Goal: Task Accomplishment & Management: Manage account settings

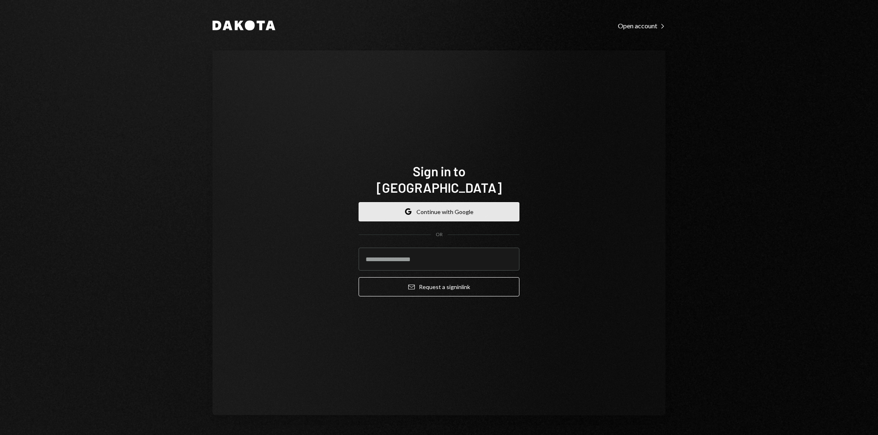
click at [466, 206] on button "Google Continue with Google" at bounding box center [439, 211] width 161 height 19
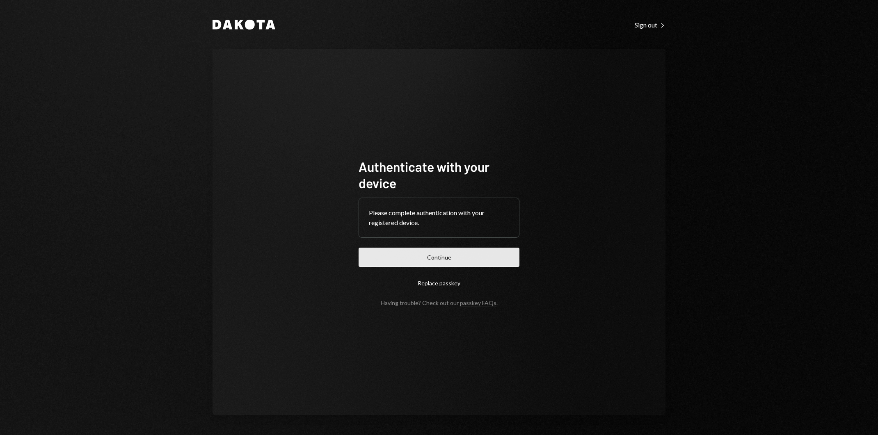
click at [499, 258] on button "Continue" at bounding box center [439, 257] width 161 height 19
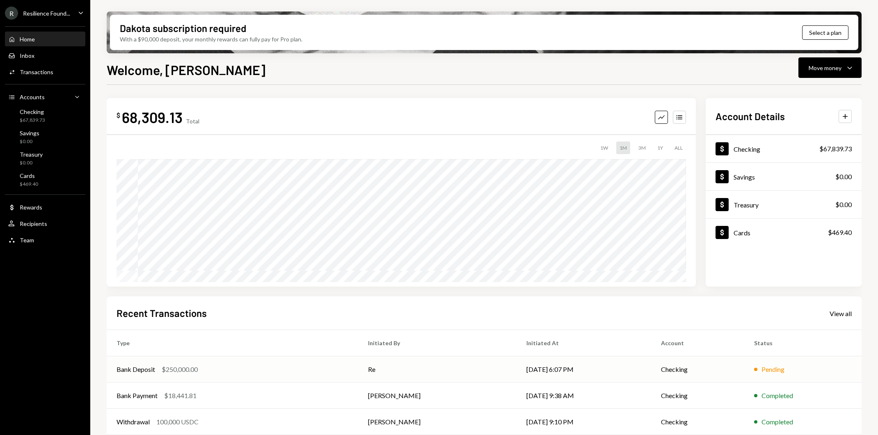
click at [504, 366] on td "Re" at bounding box center [437, 370] width 158 height 26
